Goal: Task Accomplishment & Management: Use online tool/utility

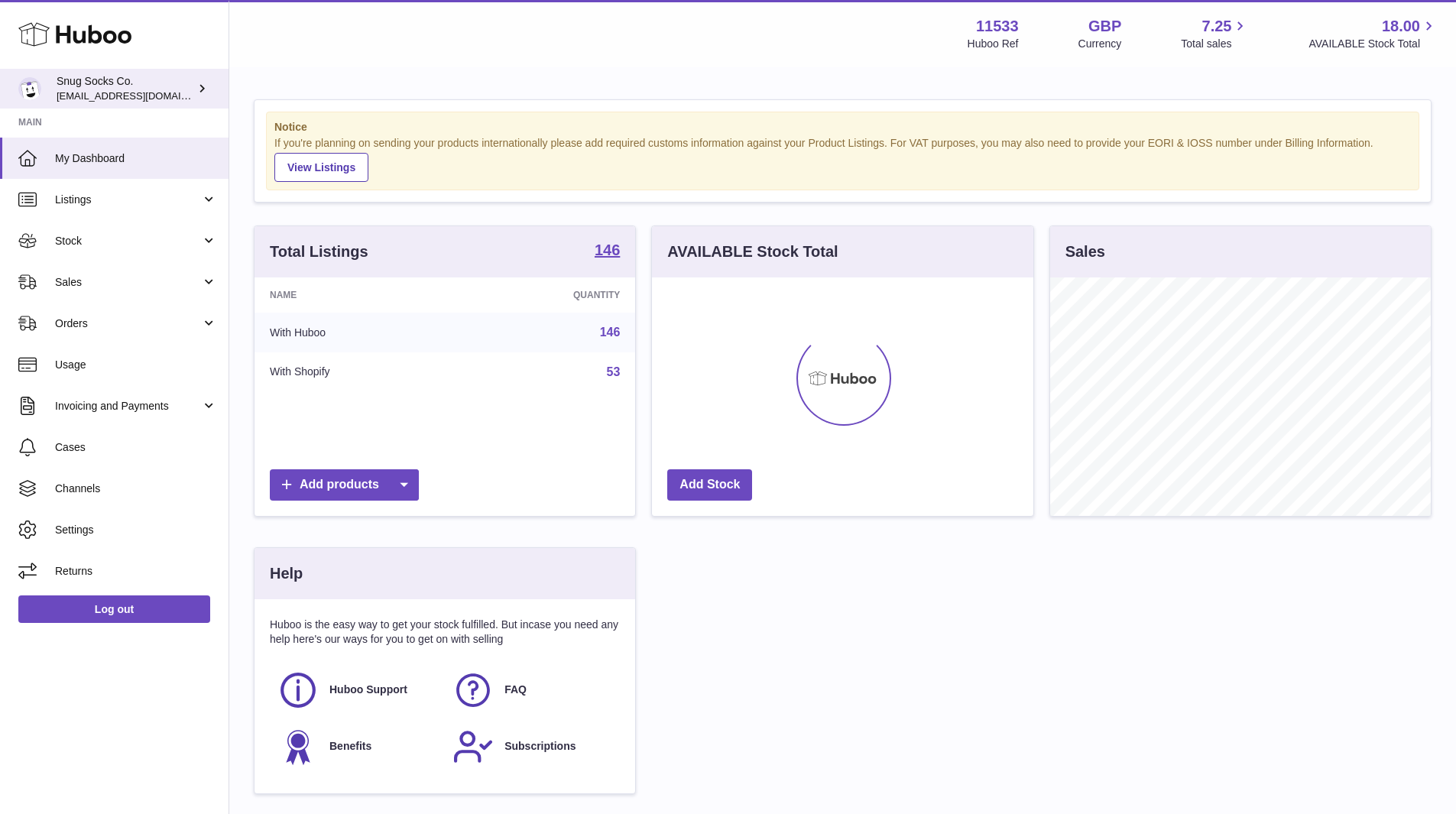
scroll to position [238, 382]
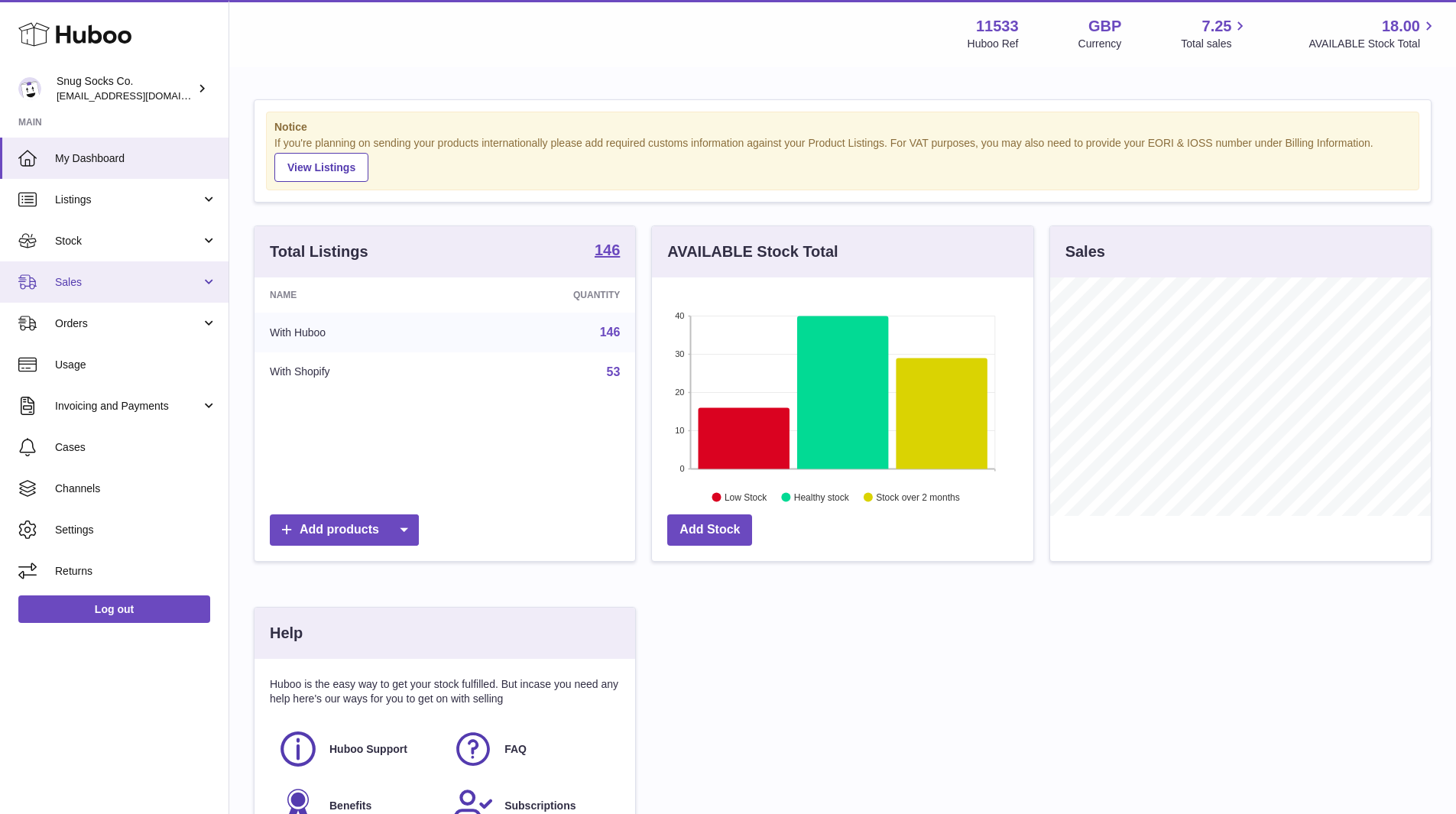
click at [95, 286] on span "Sales" at bounding box center [128, 282] width 146 height 15
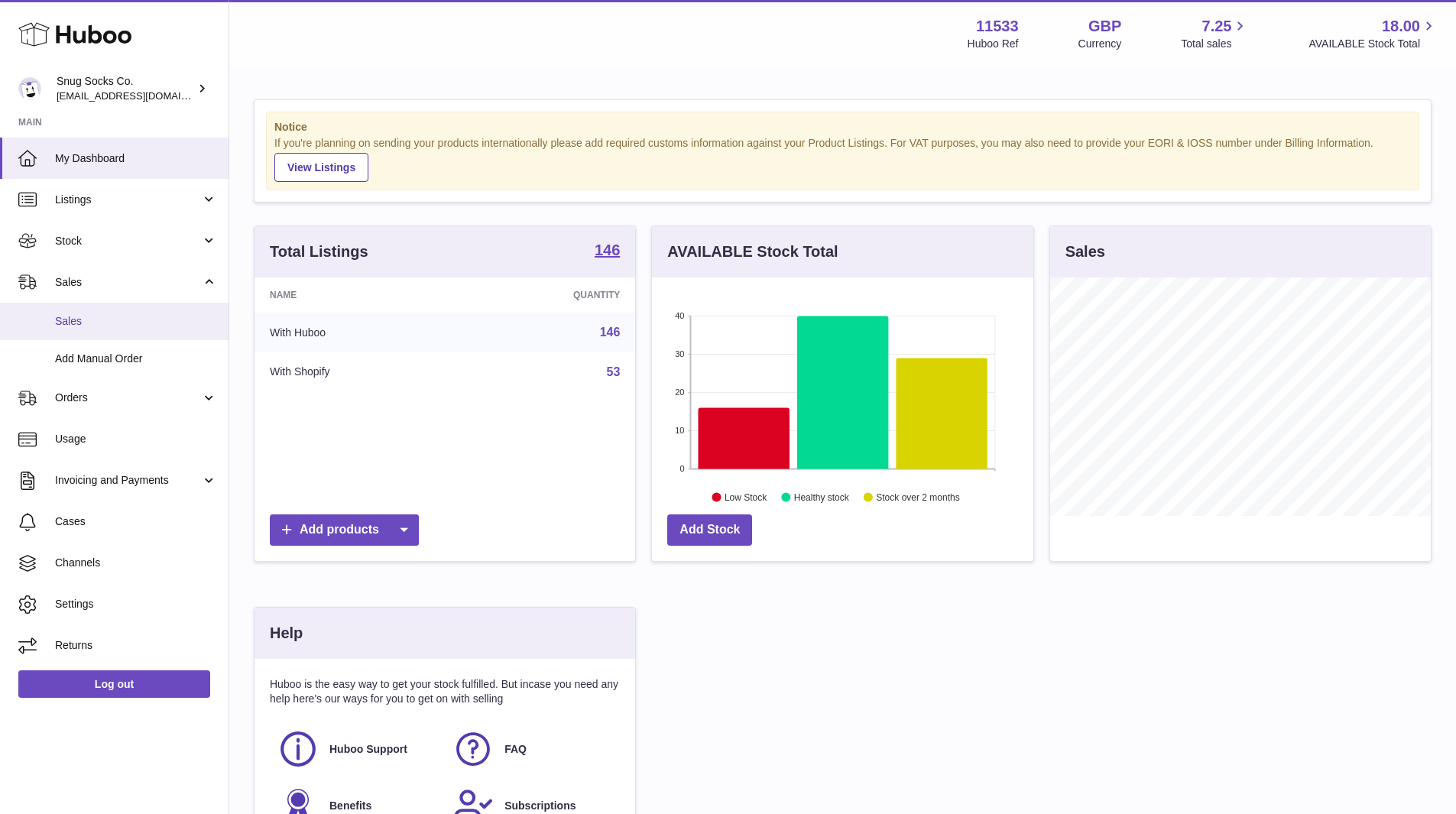
click at [88, 319] on span "Sales" at bounding box center [136, 321] width 162 height 15
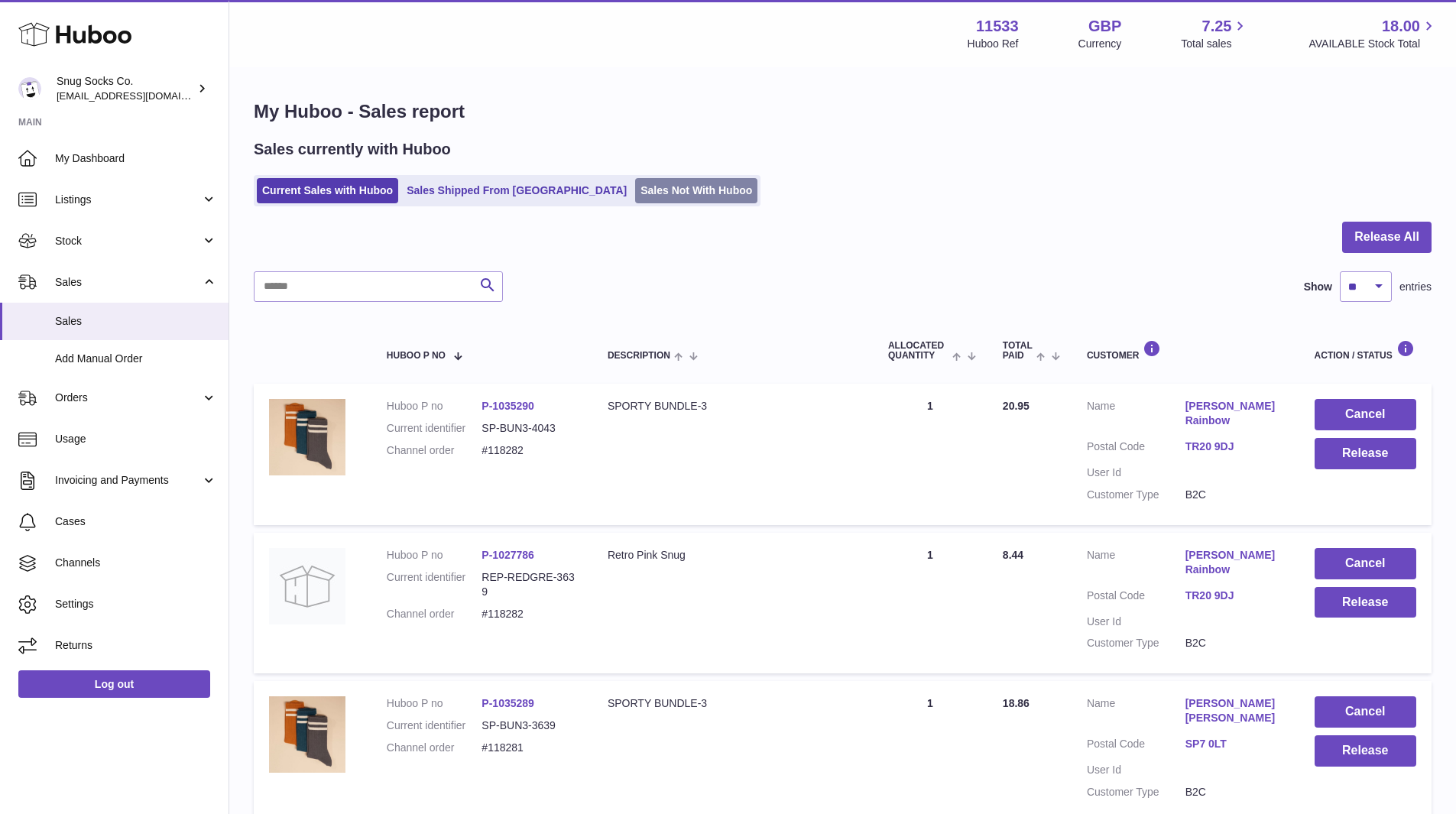
click at [636, 189] on link "Sales Not With Huboo" at bounding box center [697, 190] width 123 height 25
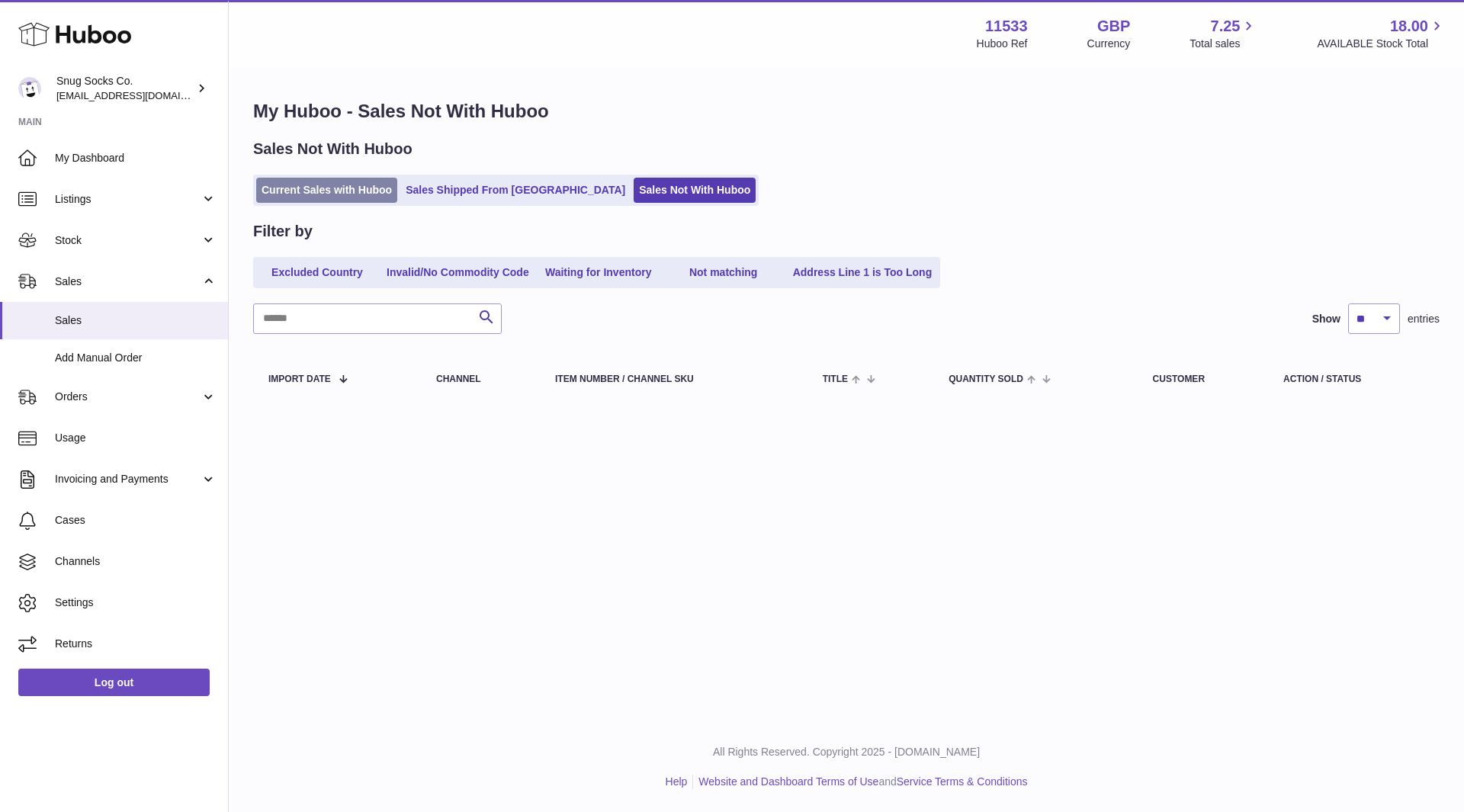
click at [287, 177] on link "Current Sales with Huboo" at bounding box center [327, 189] width 142 height 25
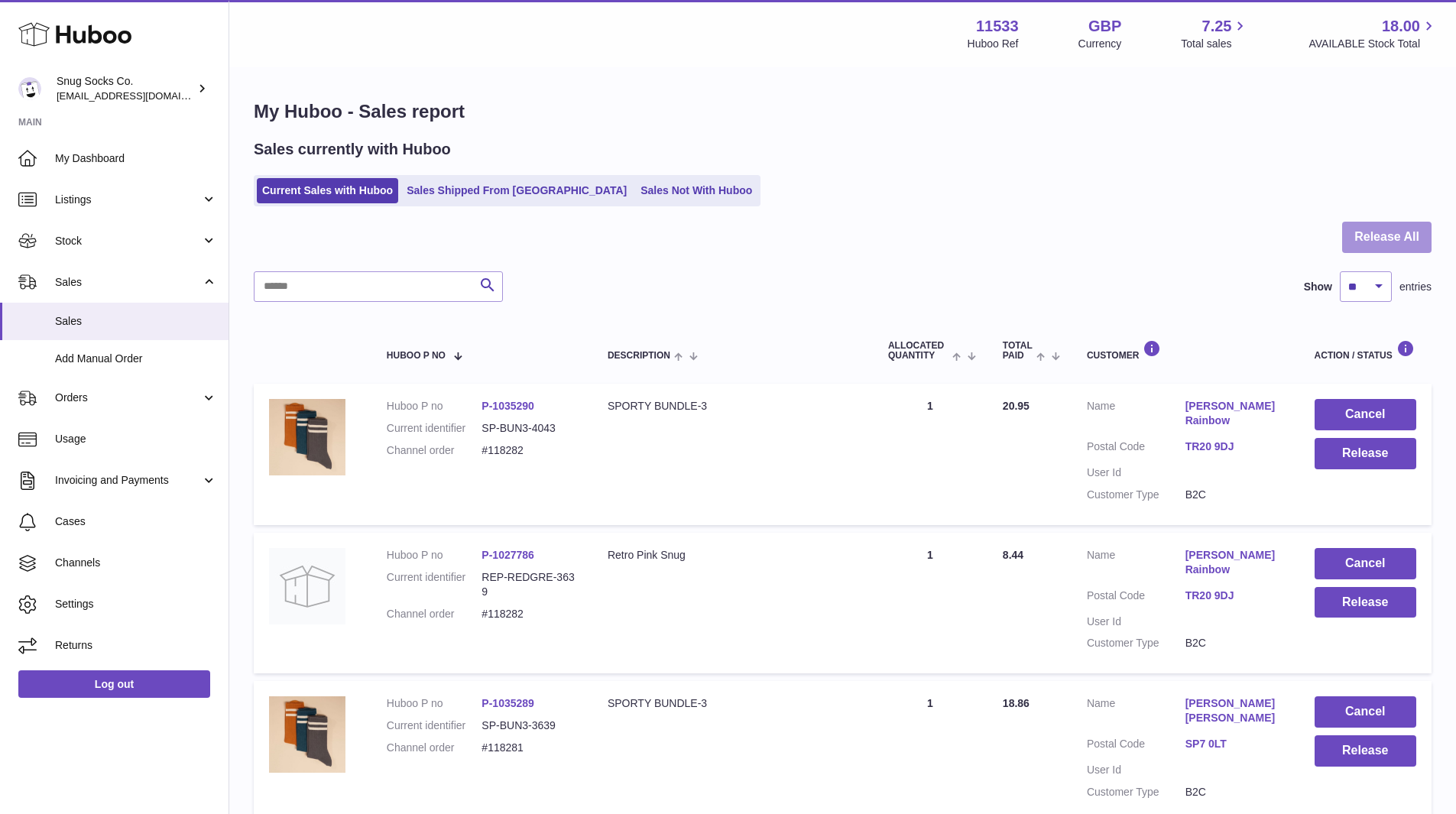
click at [1378, 231] on button "Release All" at bounding box center [1387, 237] width 89 height 32
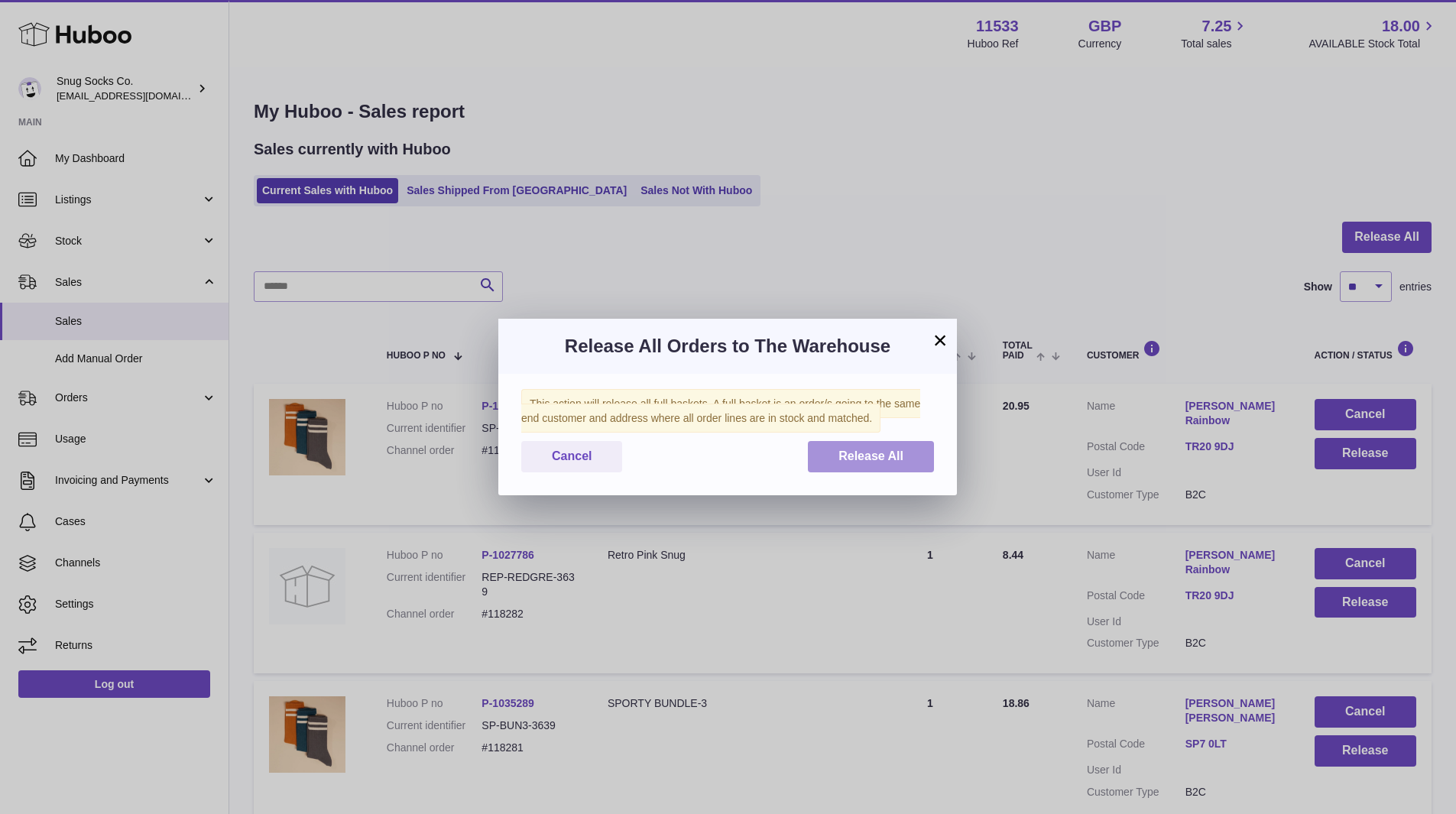
click at [854, 464] on button "Release All" at bounding box center [871, 457] width 126 height 32
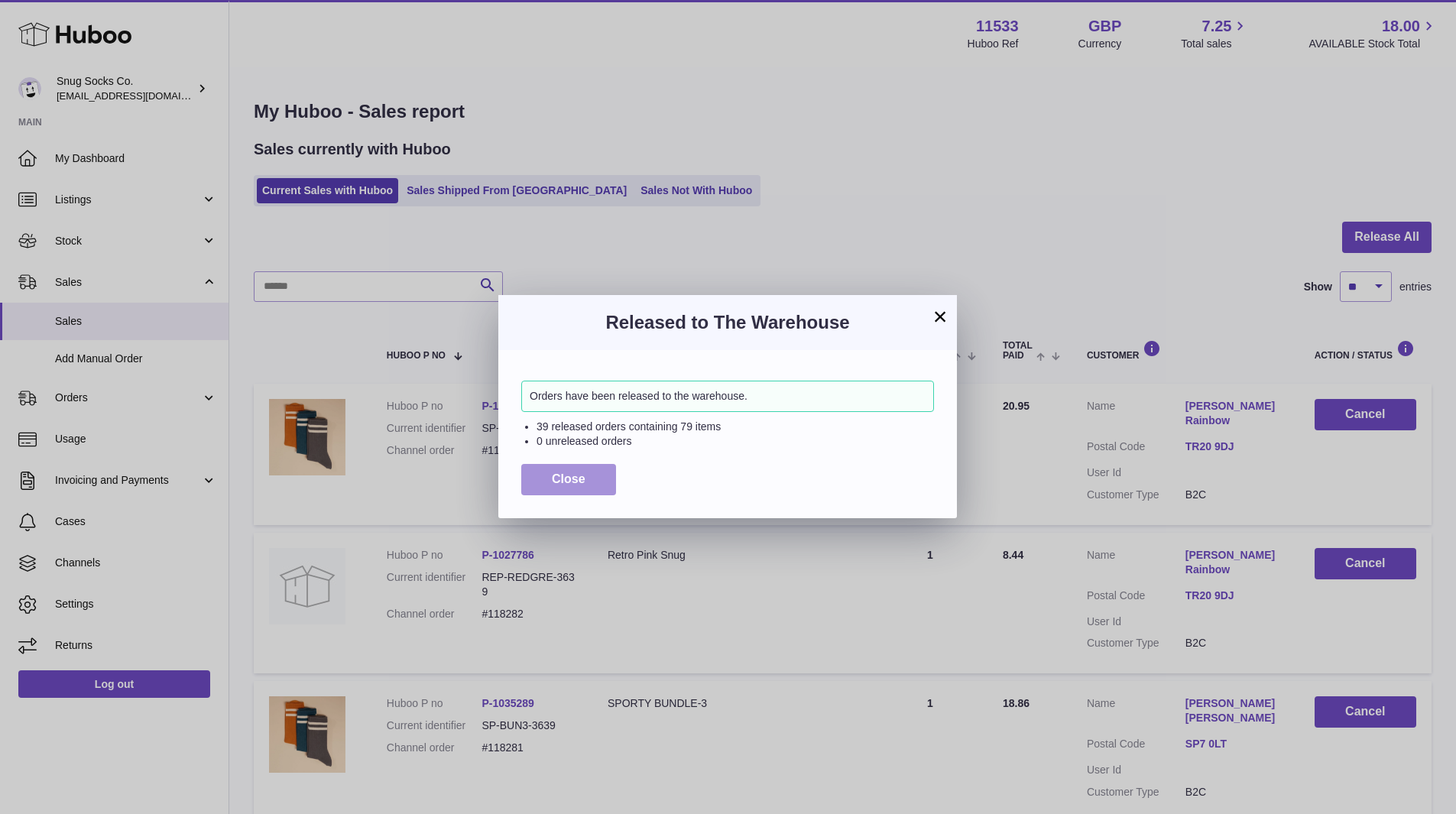
click at [584, 474] on span "Close" at bounding box center [568, 479] width 33 height 13
